Goal: Task Accomplishment & Management: Complete application form

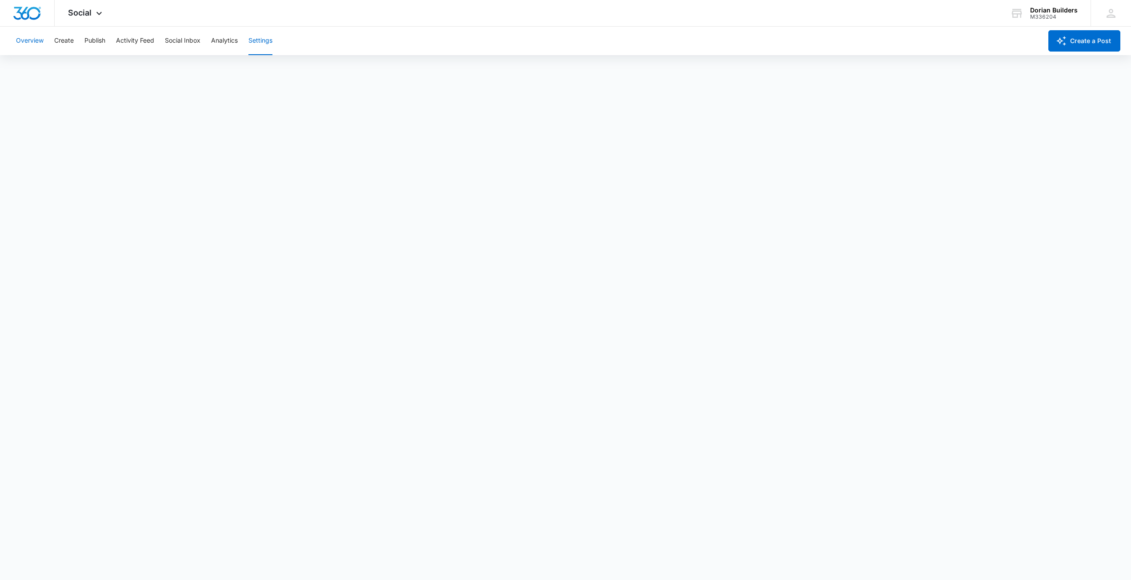
click at [34, 40] on button "Overview" at bounding box center [30, 41] width 28 height 28
click at [98, 15] on icon at bounding box center [99, 15] width 11 height 11
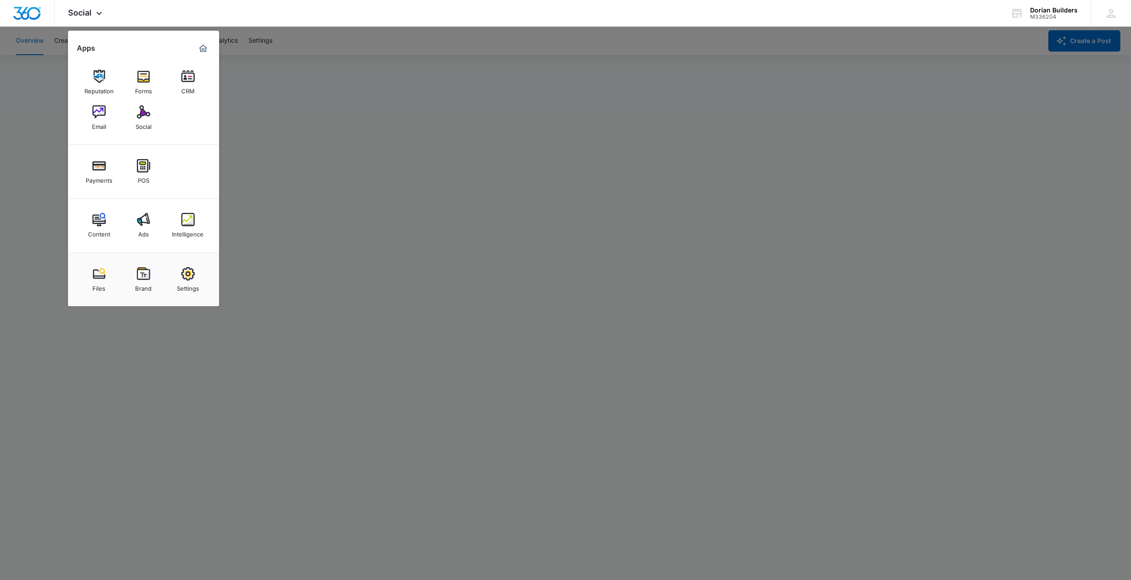
click at [32, 95] on div at bounding box center [565, 290] width 1131 height 580
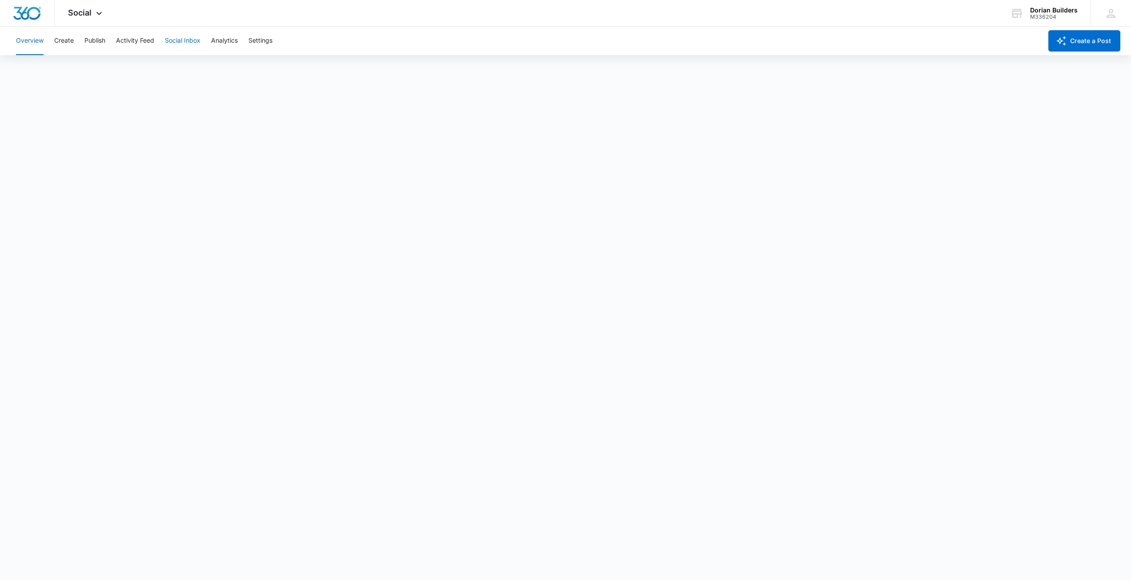
click at [174, 41] on button "Social Inbox" at bounding box center [183, 41] width 36 height 28
click at [219, 42] on button "Analytics" at bounding box center [224, 41] width 27 height 28
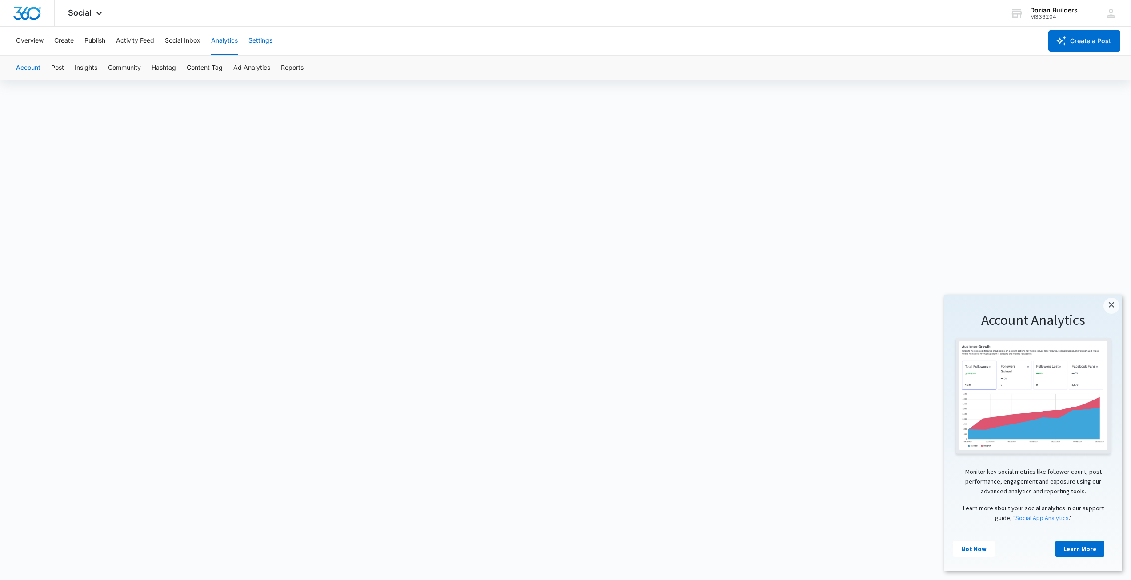
click at [259, 41] on button "Settings" at bounding box center [260, 41] width 24 height 28
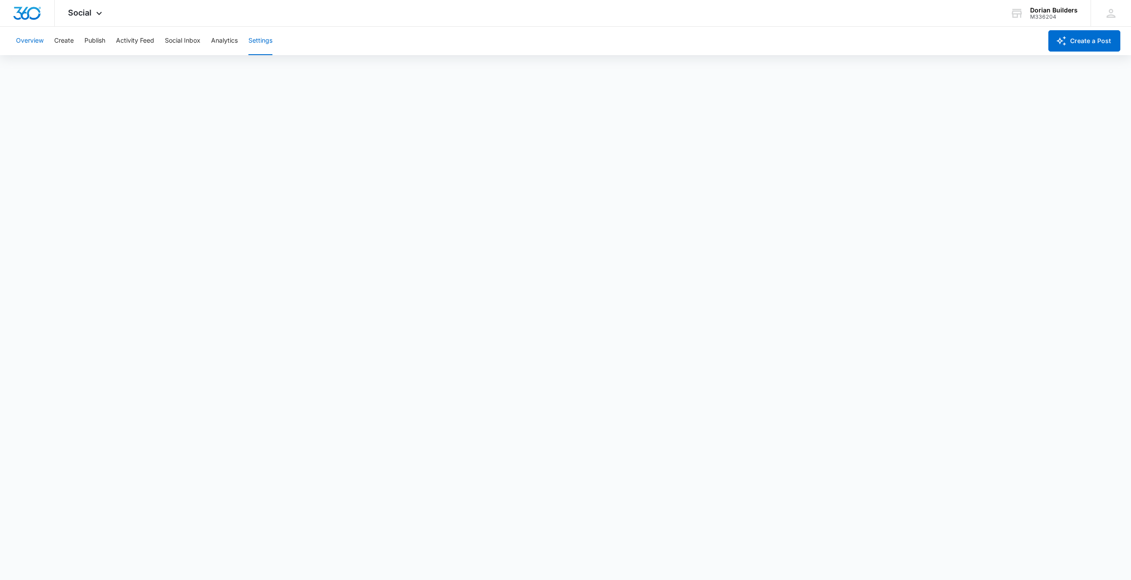
click at [33, 42] on button "Overview" at bounding box center [30, 41] width 28 height 28
click at [77, 14] on span "Social" at bounding box center [80, 12] width 24 height 9
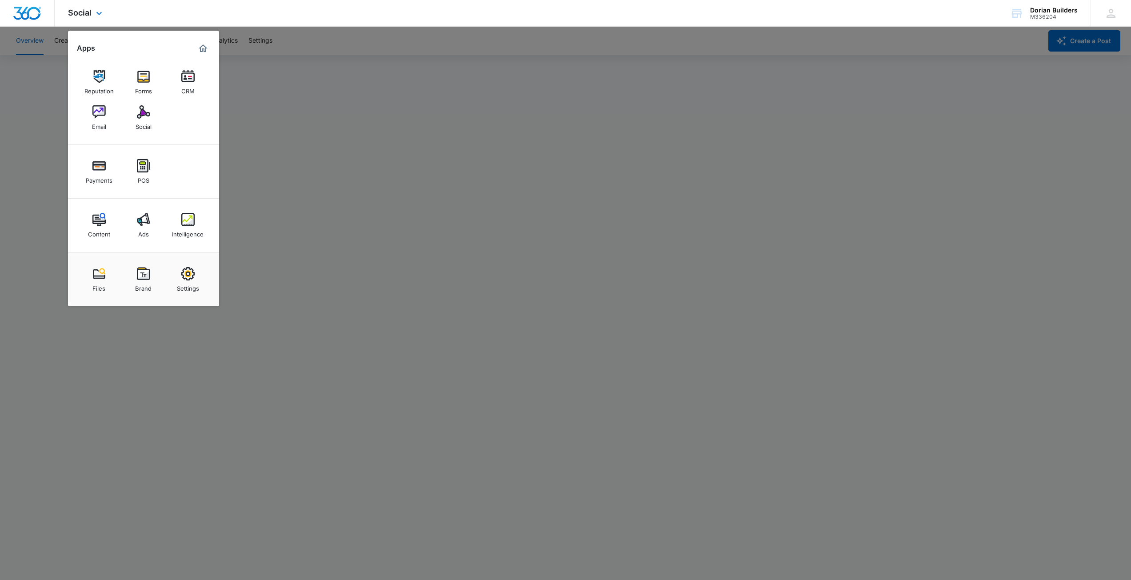
click at [204, 50] on img "Marketing 360® Dashboard" at bounding box center [203, 48] width 11 height 11
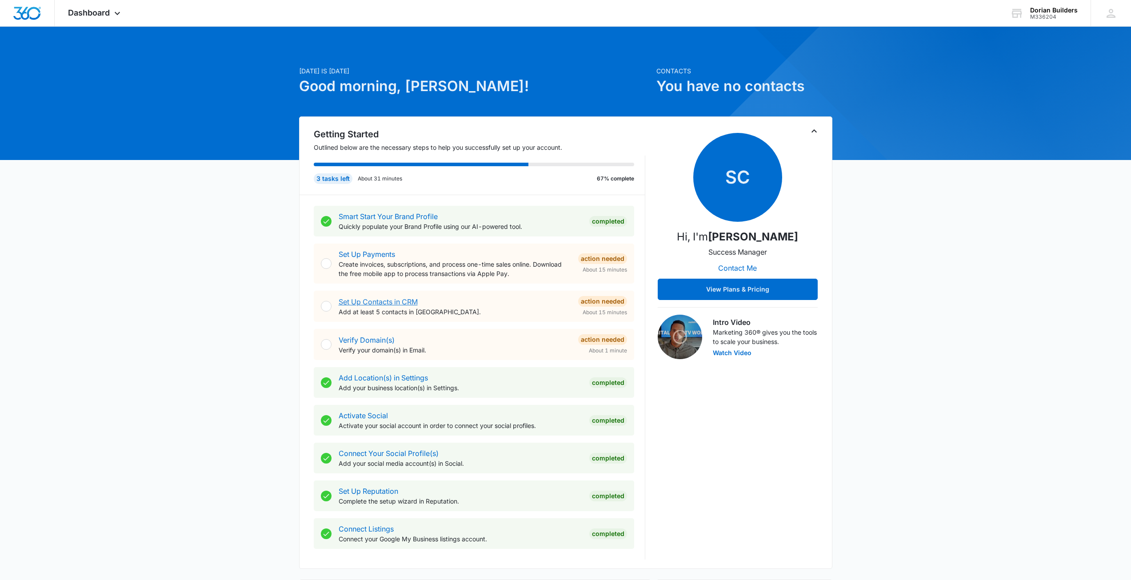
click at [377, 301] on link "Set Up Contacts in CRM" at bounding box center [378, 301] width 79 height 9
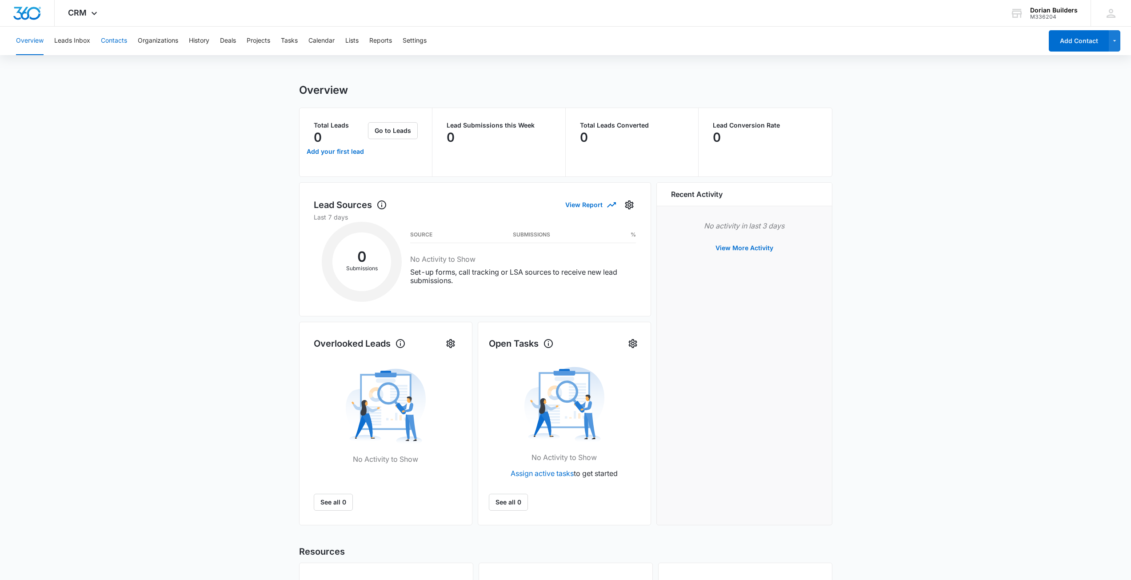
click at [117, 42] on button "Contacts" at bounding box center [114, 41] width 26 height 28
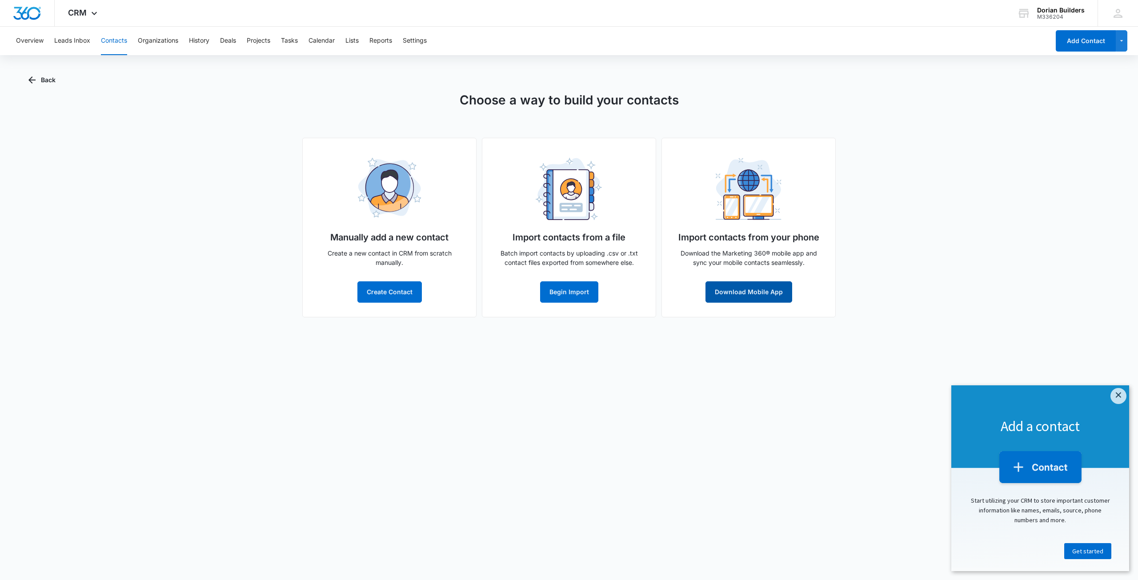
click at [725, 290] on button "Download Mobile App" at bounding box center [748, 291] width 87 height 21
click at [1032, 468] on img at bounding box center [1040, 468] width 87 height 36
click at [1082, 557] on link "Get started" at bounding box center [1087, 551] width 47 height 16
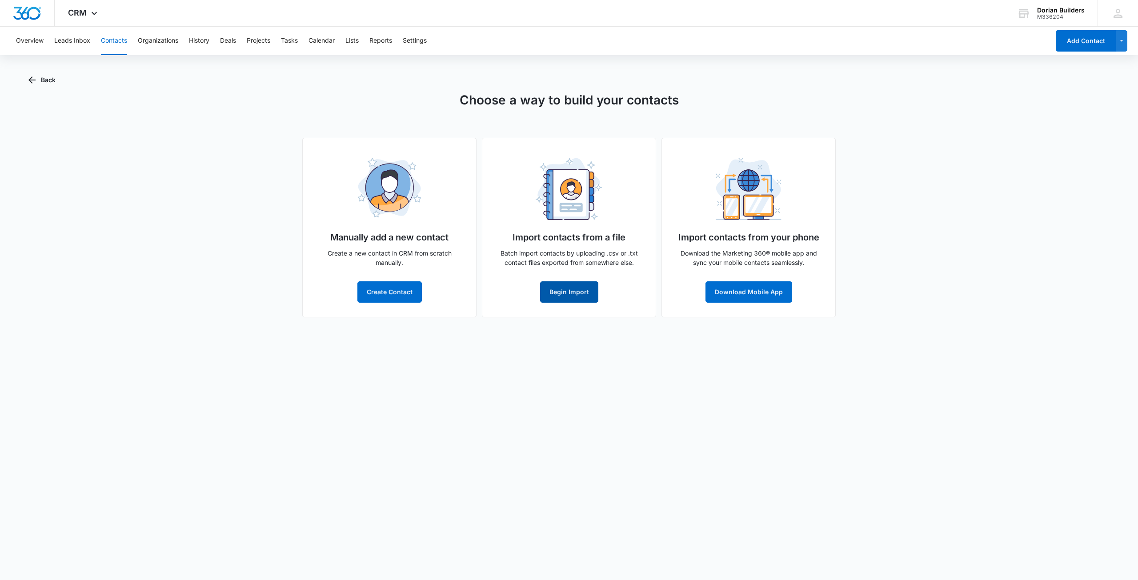
click at [555, 294] on button "Begin Import" at bounding box center [569, 291] width 58 height 21
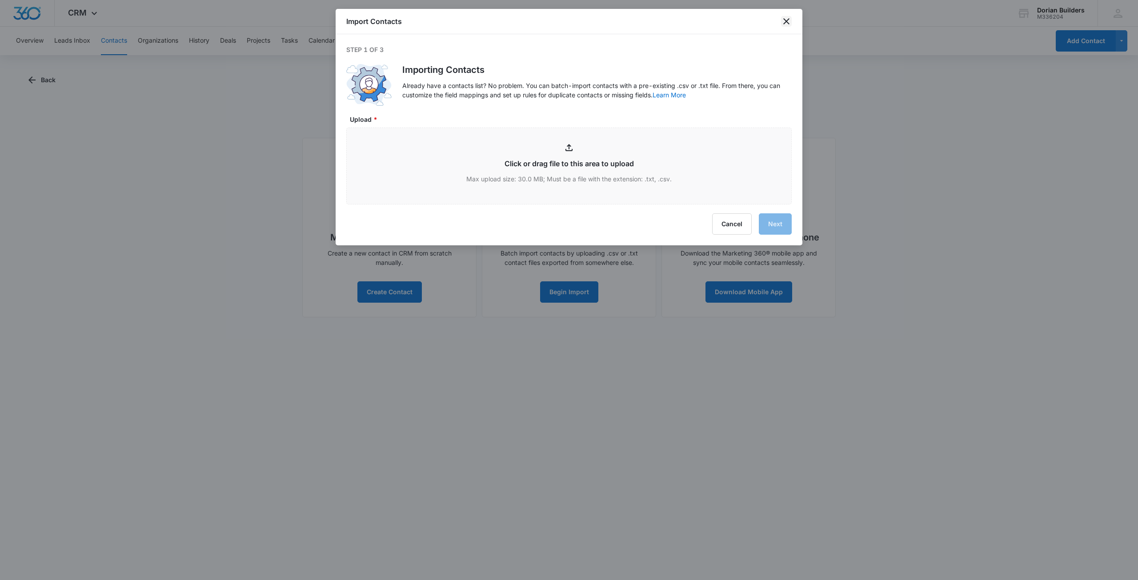
click at [785, 25] on icon "close" at bounding box center [786, 21] width 11 height 11
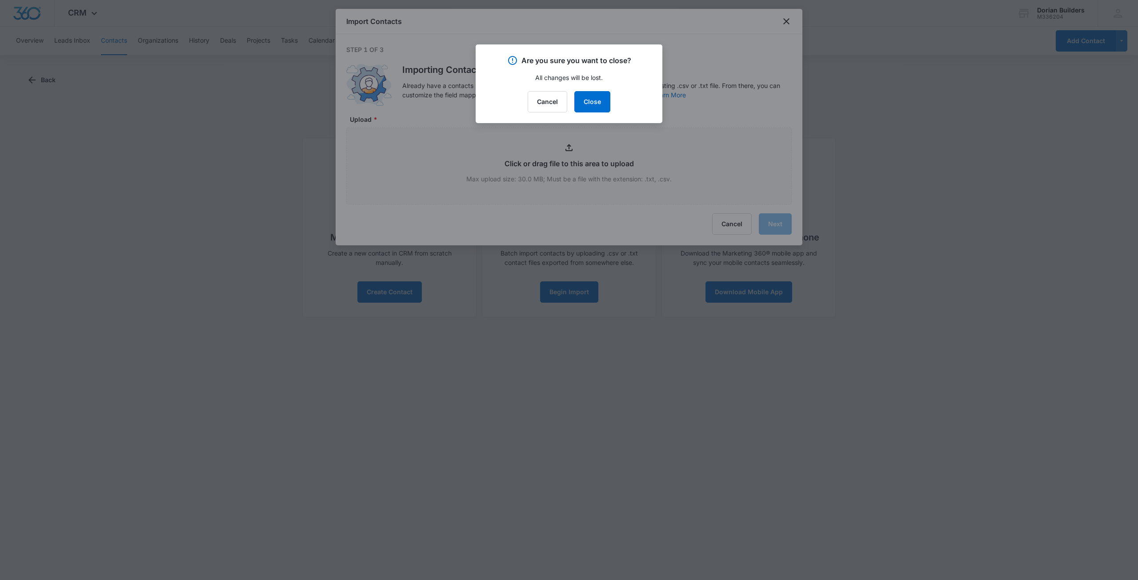
click at [1131, 62] on div at bounding box center [569, 290] width 1138 height 580
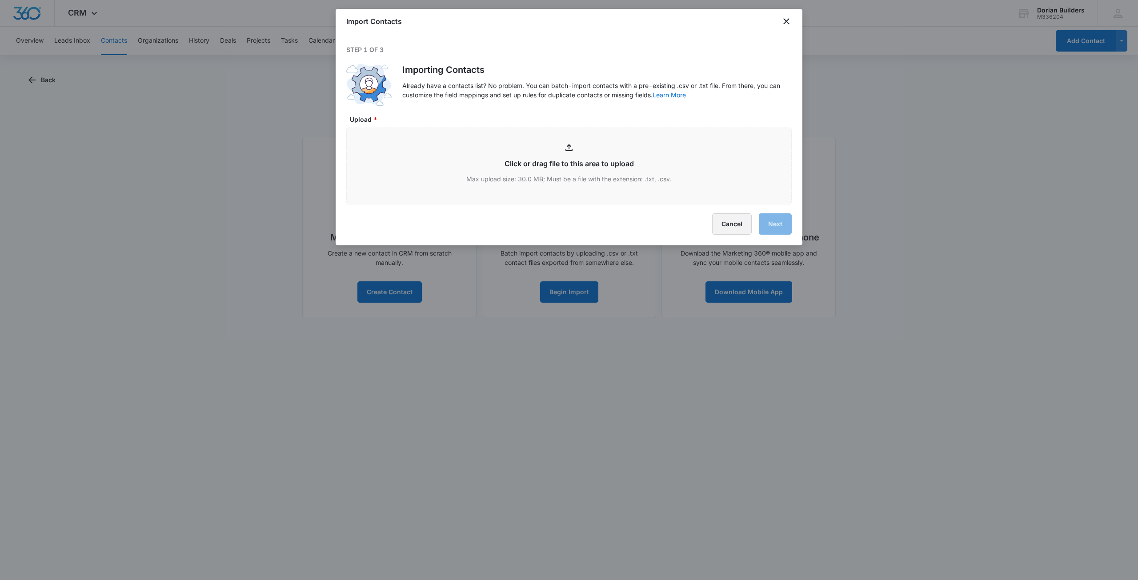
click at [732, 227] on button "Cancel" at bounding box center [732, 223] width 40 height 21
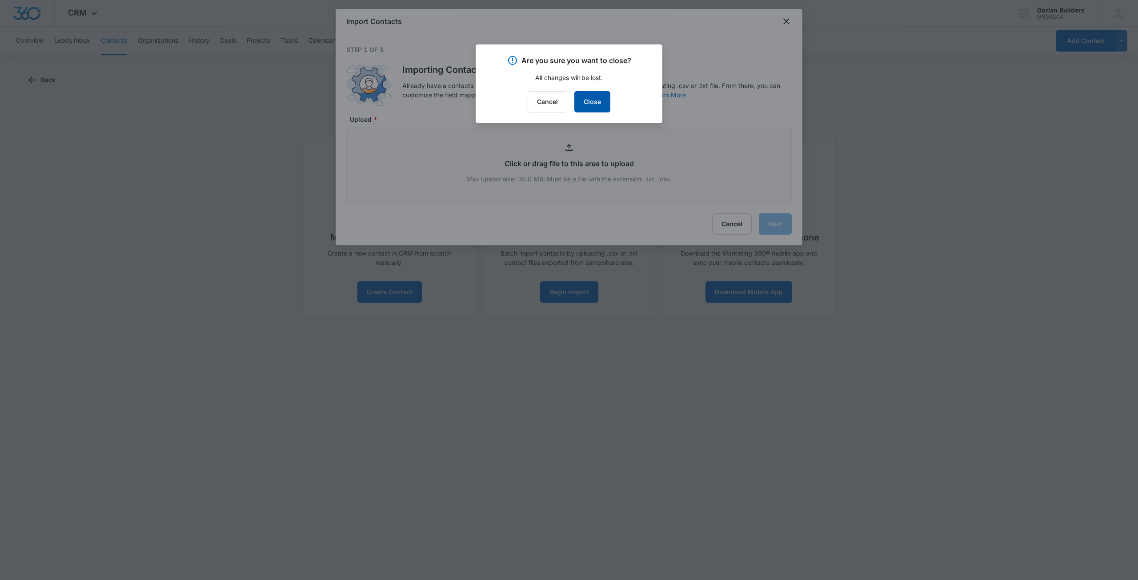
click at [586, 104] on button "Close" at bounding box center [592, 101] width 36 height 21
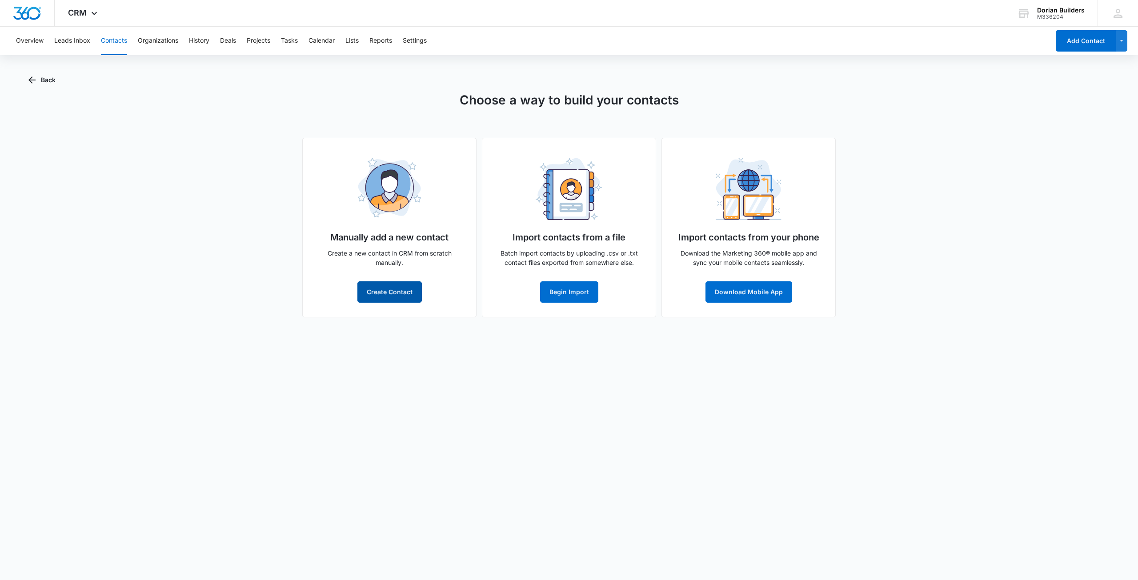
click at [390, 292] on button "Create Contact" at bounding box center [389, 291] width 64 height 21
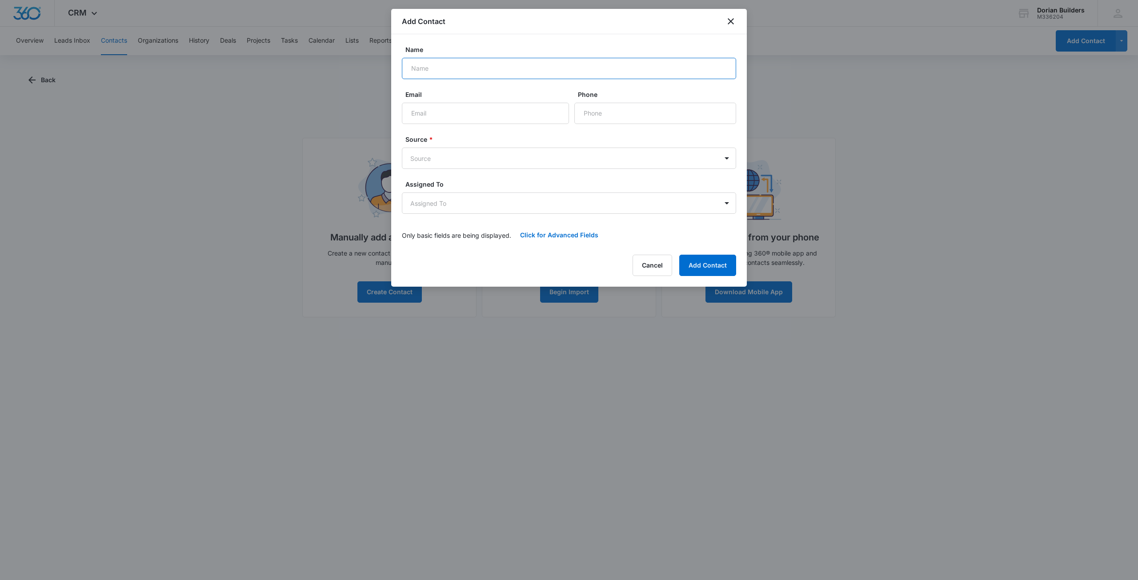
click at [428, 73] on input "Name" at bounding box center [569, 68] width 334 height 21
type input "Allison"
click at [730, 21] on icon "close" at bounding box center [730, 21] width 11 height 11
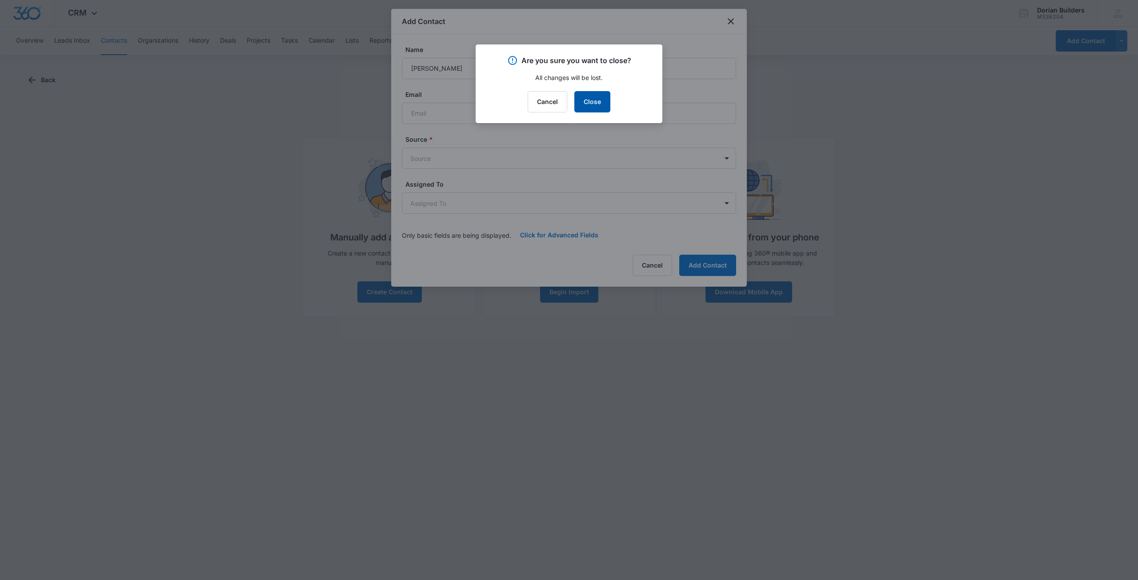
click at [589, 107] on button "Close" at bounding box center [592, 101] width 36 height 21
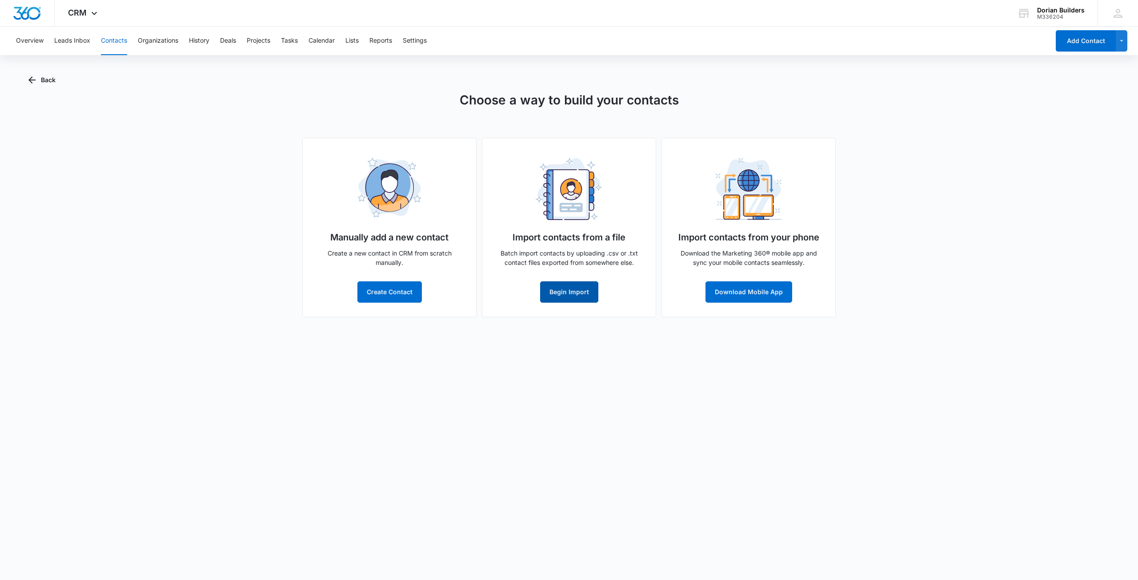
click at [568, 292] on button "Begin Import" at bounding box center [569, 291] width 58 height 21
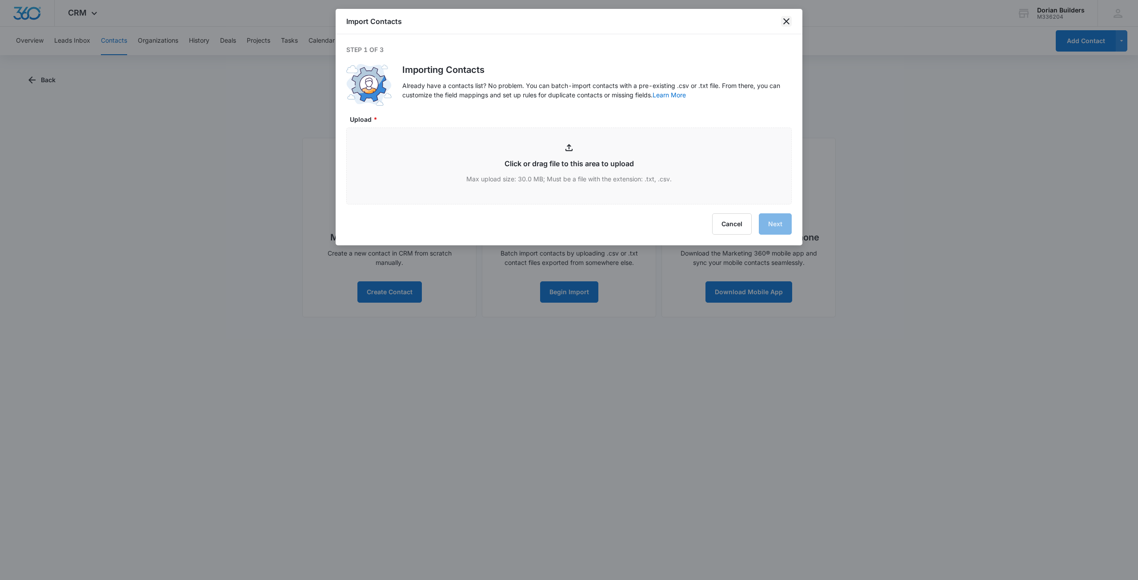
click at [786, 16] on icon "close" at bounding box center [786, 21] width 11 height 11
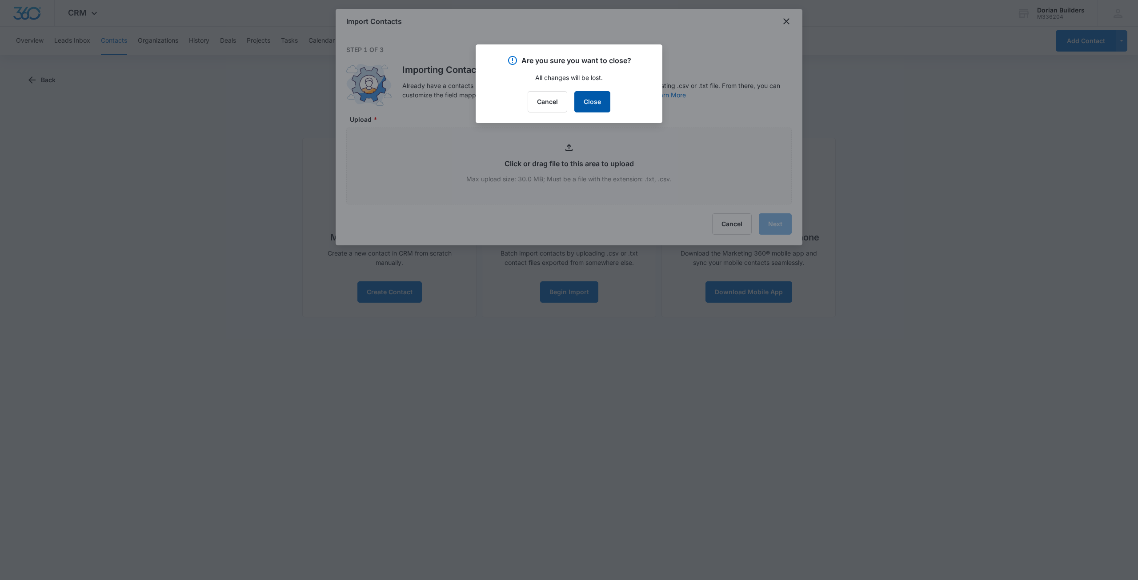
click at [590, 100] on button "Close" at bounding box center [592, 101] width 36 height 21
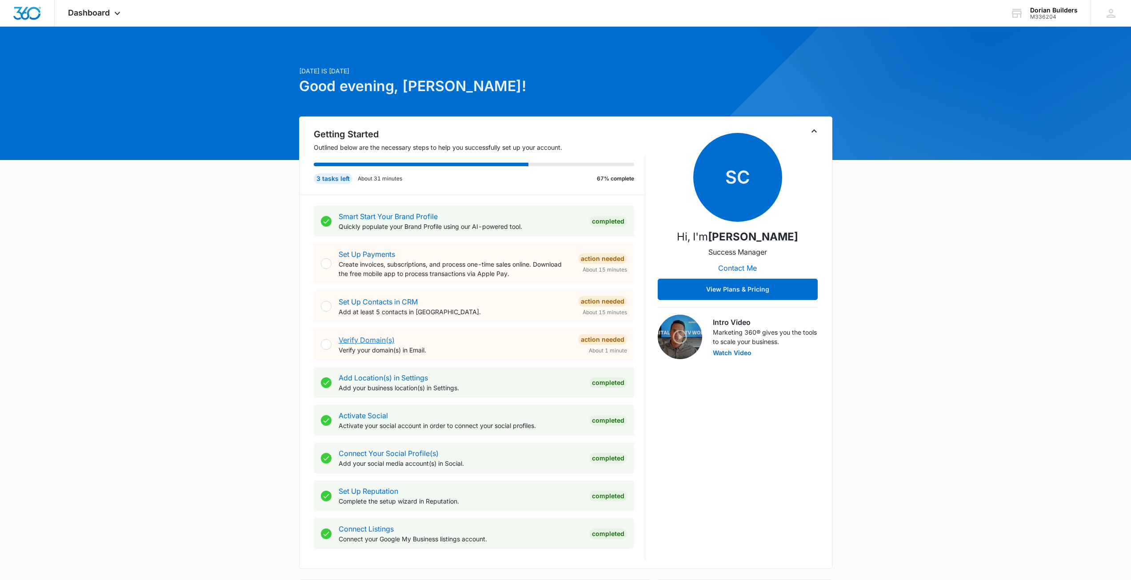
click at [368, 339] on link "Verify Domain(s)" at bounding box center [367, 340] width 56 height 9
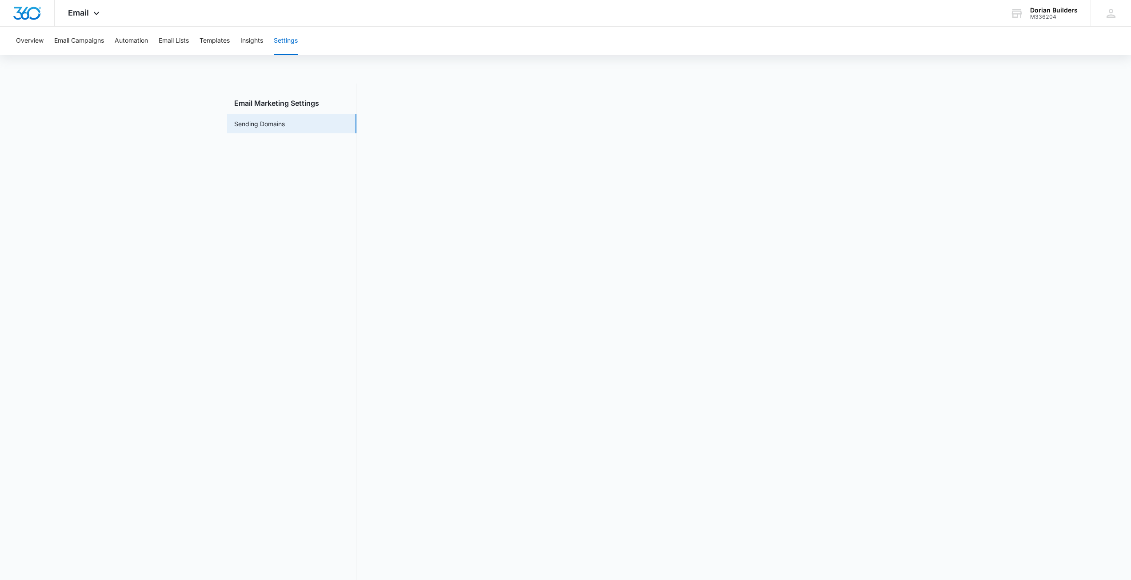
click at [155, 164] on main "Email Marketing Settings Sending Domains" at bounding box center [565, 342] width 1131 height 516
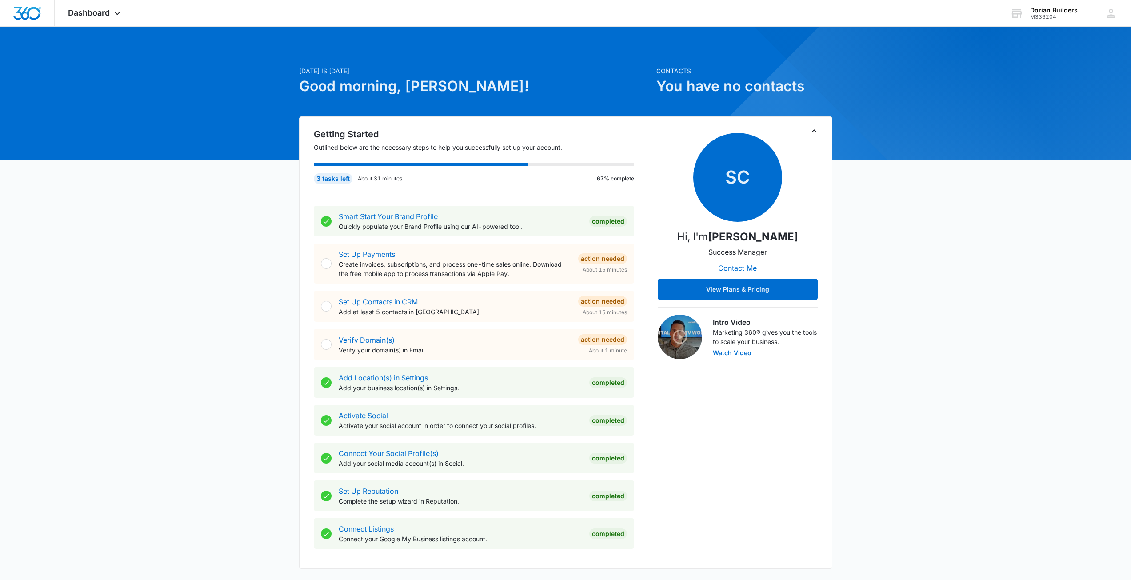
click at [596, 303] on div "Action Needed" at bounding box center [602, 301] width 49 height 11
click at [324, 303] on div at bounding box center [326, 306] width 11 height 11
click at [326, 306] on div at bounding box center [326, 306] width 11 height 11
click at [367, 300] on link "Set Up Contacts in CRM" at bounding box center [378, 301] width 79 height 9
